Goal: Task Accomplishment & Management: Use online tool/utility

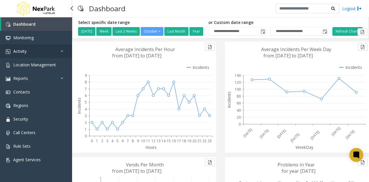
click at [25, 48] on link "Activity" at bounding box center [36, 51] width 72 height 14
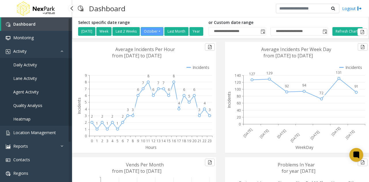
click at [38, 91] on span "Agent Activity" at bounding box center [25, 91] width 25 height 5
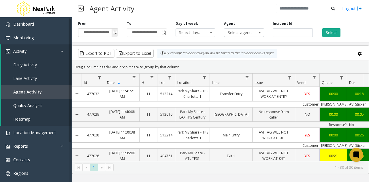
click at [115, 33] on span "Toggle popup" at bounding box center [115, 33] width 5 height 5
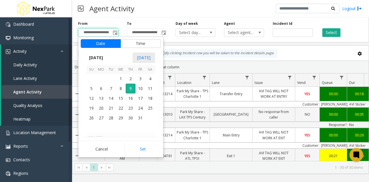
scroll to position [103479, 0]
click at [96, 98] on span "1" at bounding box center [101, 98] width 10 height 10
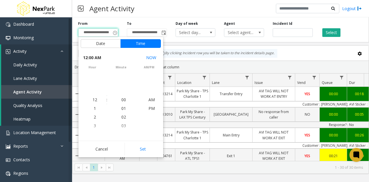
scroll to position [103498, 0]
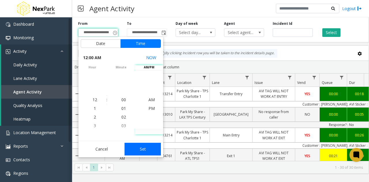
click at [149, 150] on button "Set" at bounding box center [143, 149] width 36 height 13
type input "**********"
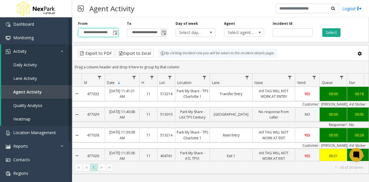
click at [138, 33] on input "**********" at bounding box center [147, 33] width 40 height 8
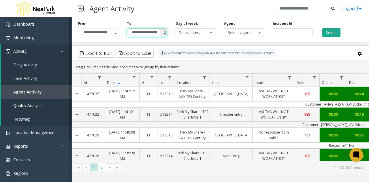
click at [163, 32] on span "Toggle popup" at bounding box center [163, 33] width 5 height 5
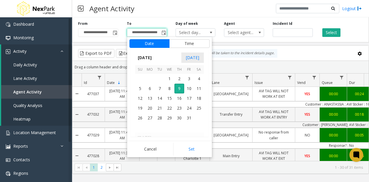
scroll to position [103535, 0]
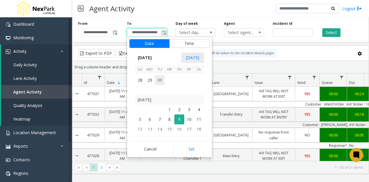
click at [159, 82] on span "30" at bounding box center [160, 80] width 10 height 10
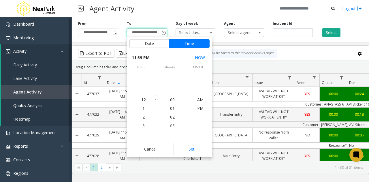
scroll to position [9, 0]
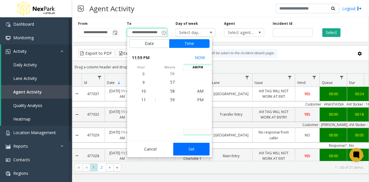
click at [195, 146] on button "Set" at bounding box center [191, 149] width 36 height 13
type input "**********"
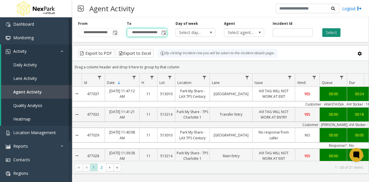
click at [329, 30] on button "Select" at bounding box center [331, 32] width 18 height 9
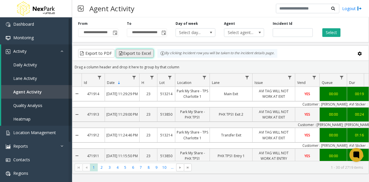
click at [138, 50] on button "Export to Excel" at bounding box center [135, 53] width 38 height 9
